Goal: Find specific page/section: Find specific page/section

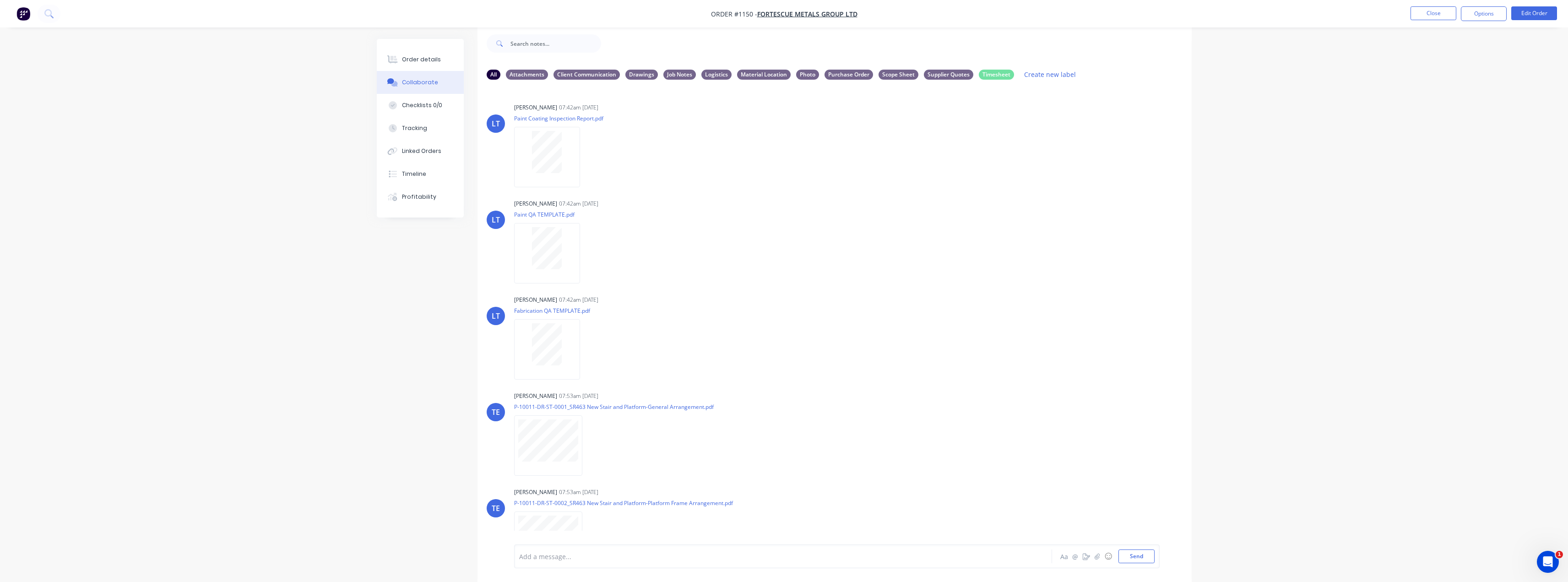
scroll to position [1246, 0]
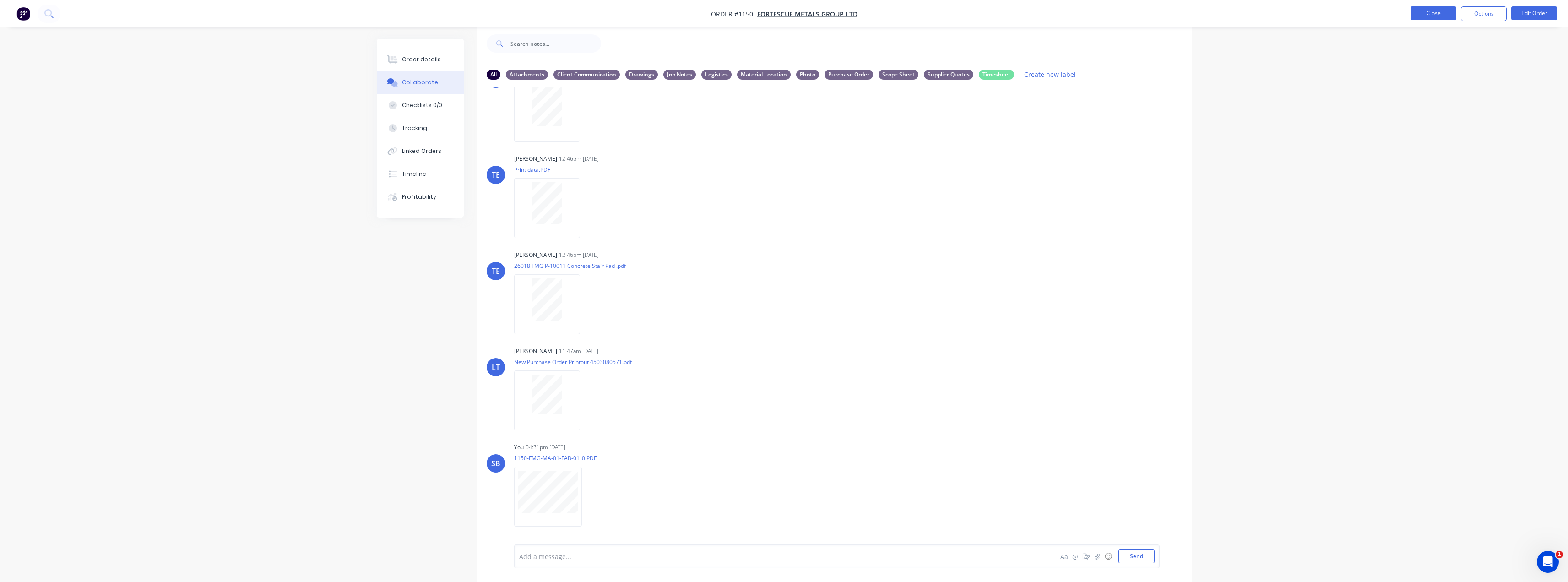
click at [1426, 11] on button "Close" at bounding box center [1434, 13] width 46 height 14
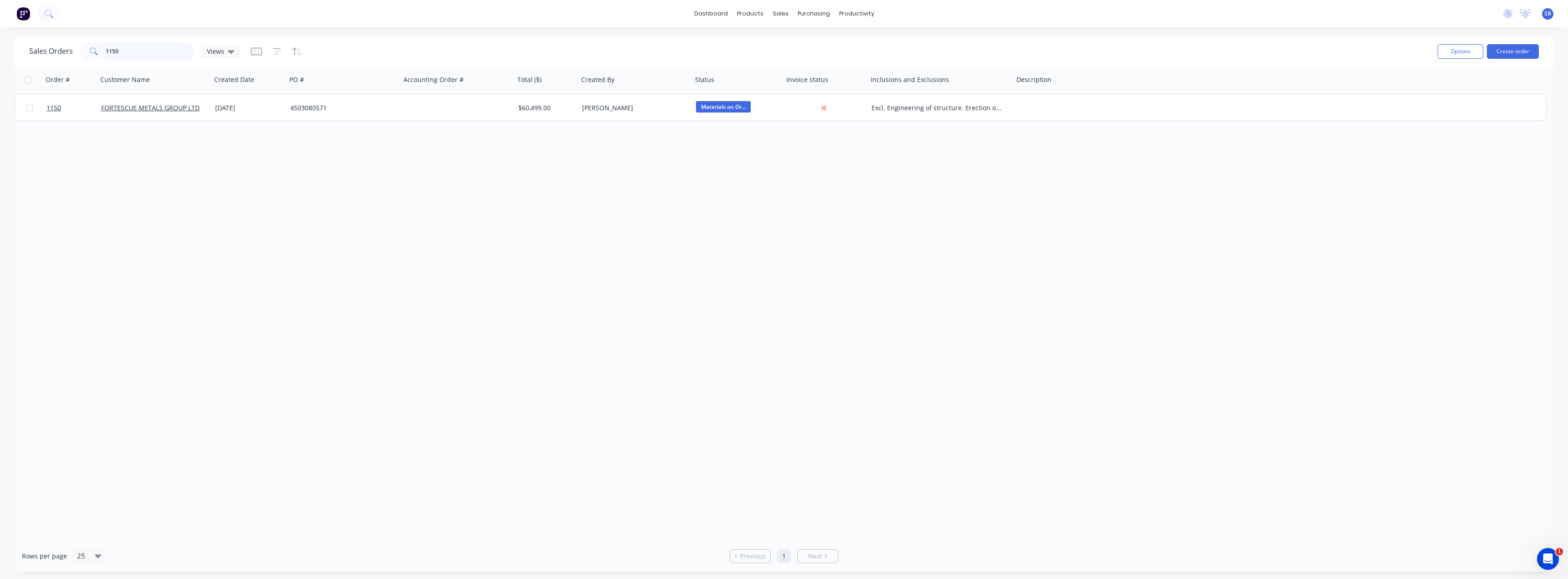
drag, startPoint x: 148, startPoint y: 47, endPoint x: 54, endPoint y: 50, distance: 94.0
click at [57, 50] on div "Sales Orders 1150 Views" at bounding box center [135, 51] width 211 height 18
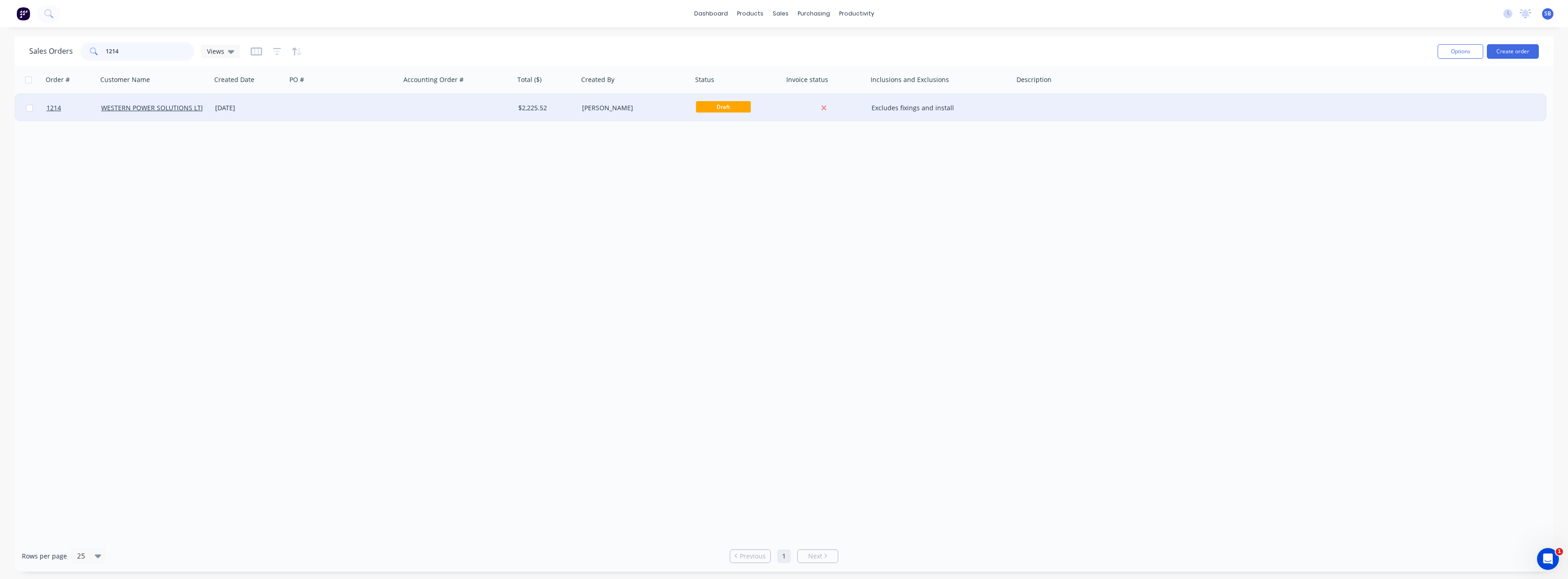
type input "1214"
click at [243, 107] on div "[DATE]" at bounding box center [249, 108] width 68 height 9
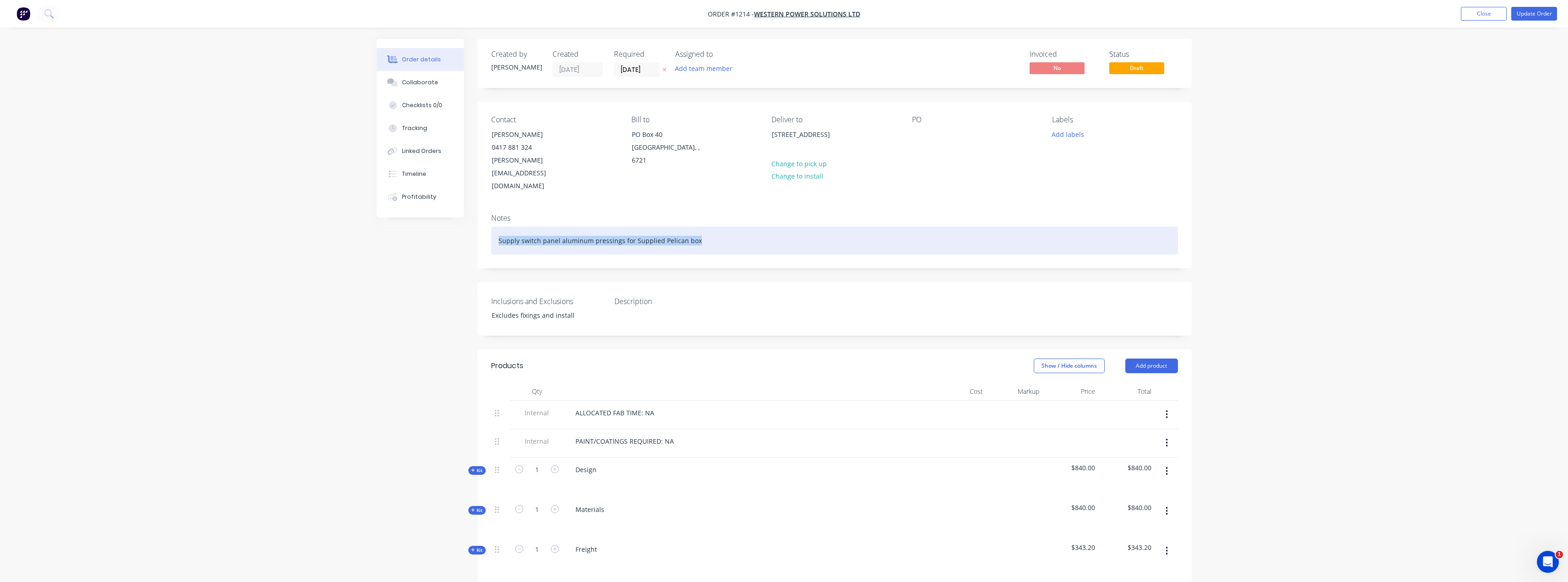
drag, startPoint x: 697, startPoint y: 216, endPoint x: 429, endPoint y: 218, distance: 268.0
click at [429, 218] on div "Created by [PERSON_NAME] Created [DATE] Required [DATE] Assigned to Add team me…" at bounding box center [784, 439] width 815 height 801
copy div "Supply switch panel aluminum pressings for Supplied Pelican box"
